Goal: Navigation & Orientation: Find specific page/section

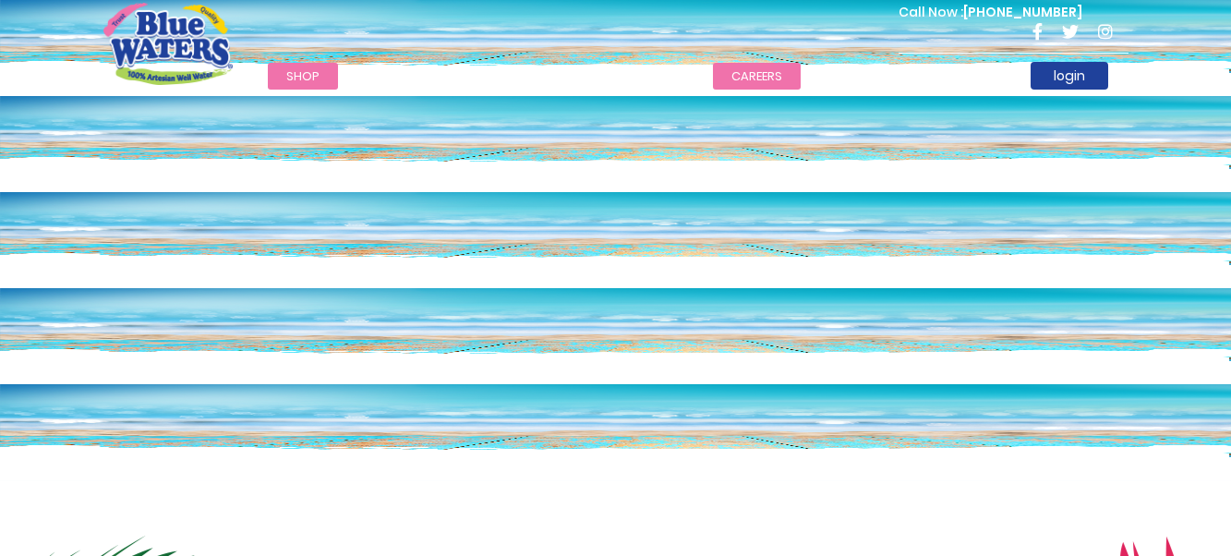
click at [755, 74] on link "careers" at bounding box center [757, 76] width 88 height 27
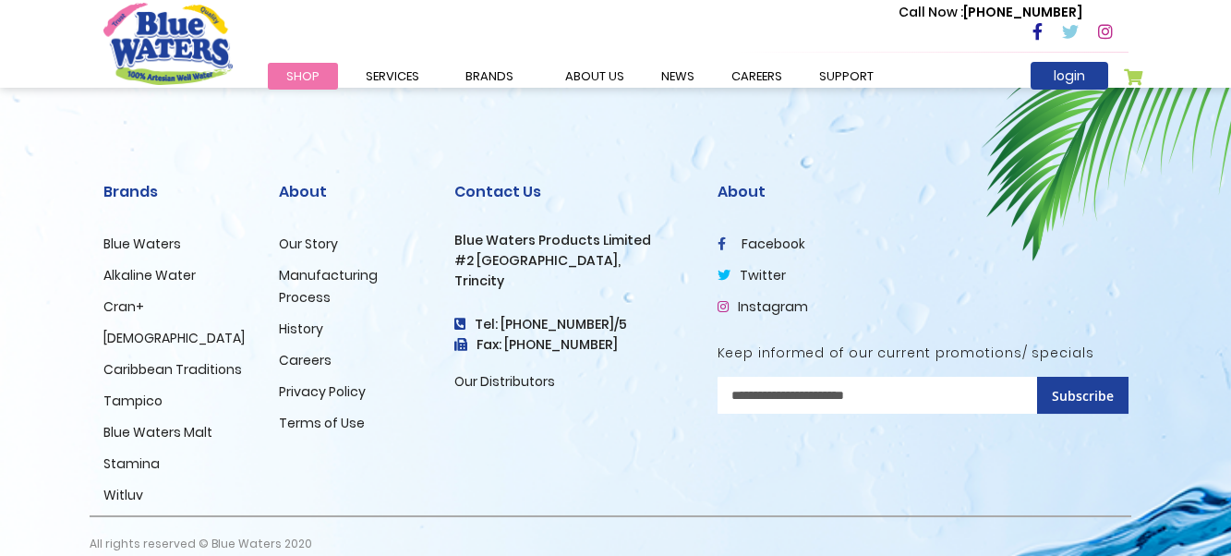
scroll to position [2001, 0]
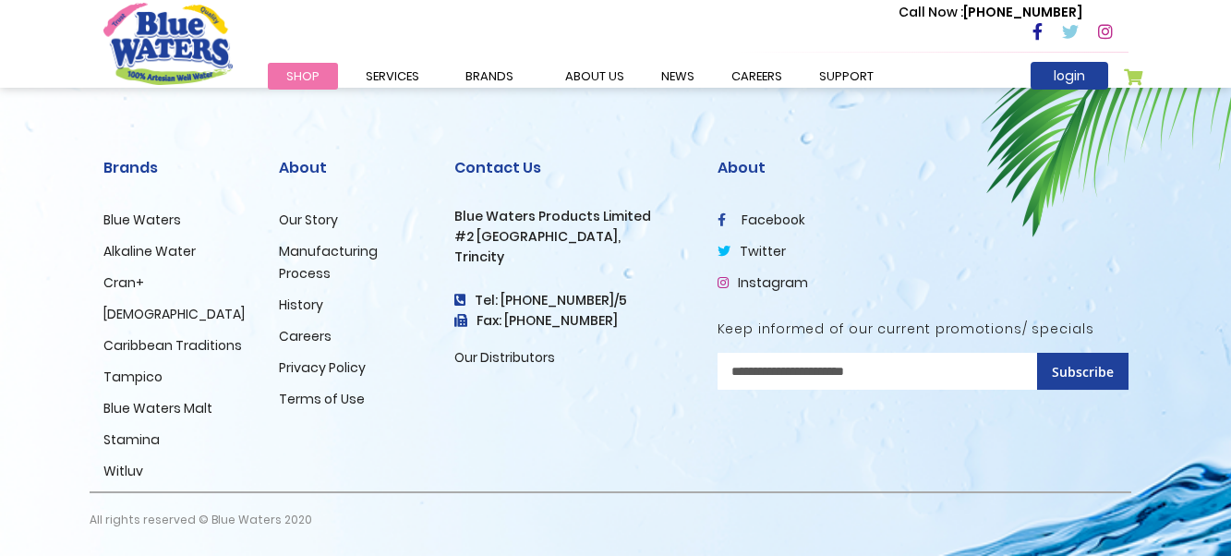
click at [318, 335] on link "Careers" at bounding box center [305, 336] width 53 height 18
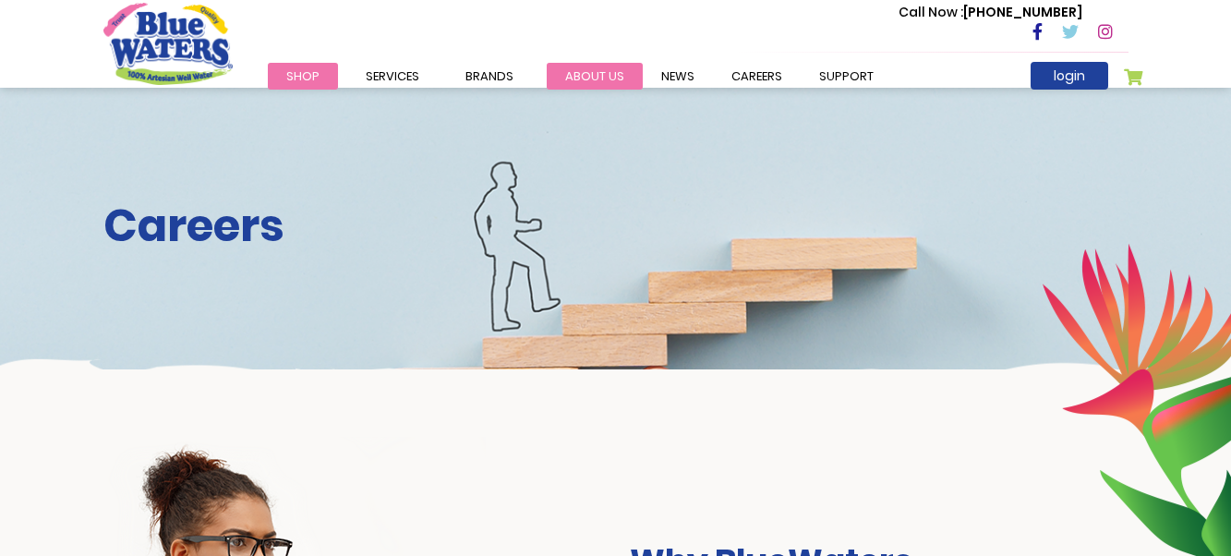
click at [597, 66] on link "about us" at bounding box center [595, 76] width 96 height 27
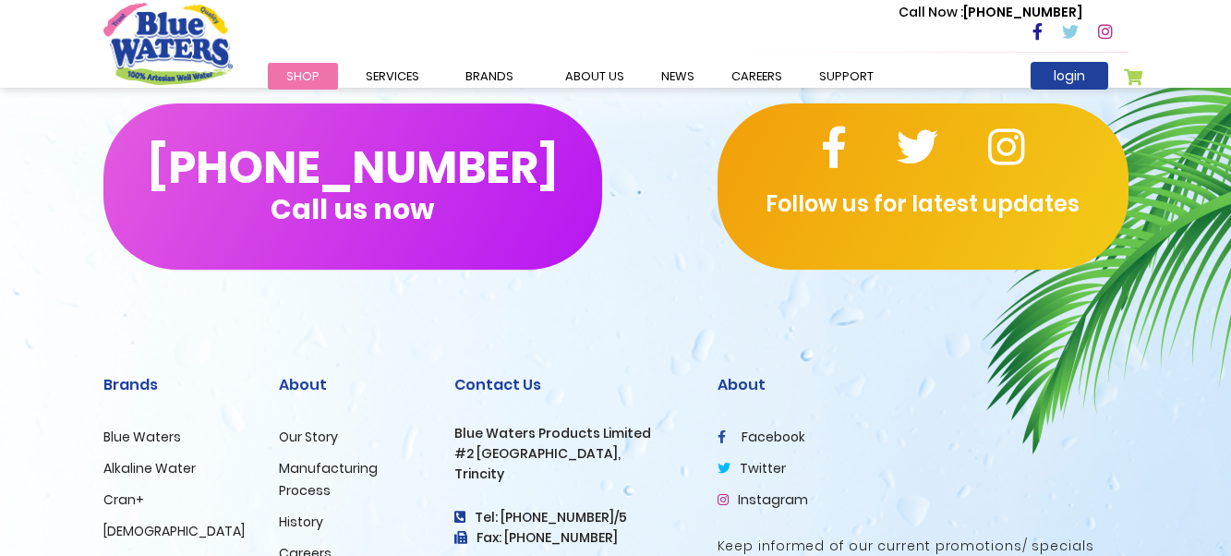
scroll to position [4655, 0]
